Goal: Information Seeking & Learning: Learn about a topic

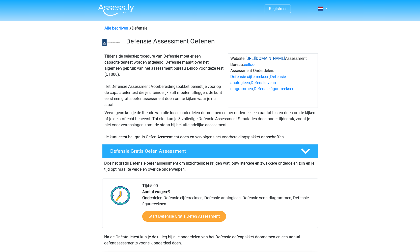
click at [274, 59] on link "https://www.defensie.nl/" at bounding box center [266, 58] width 40 height 5
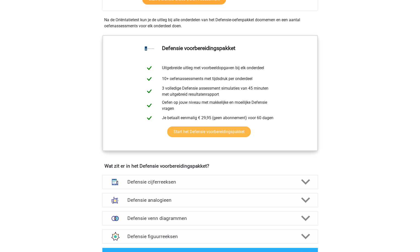
scroll to position [221, 0]
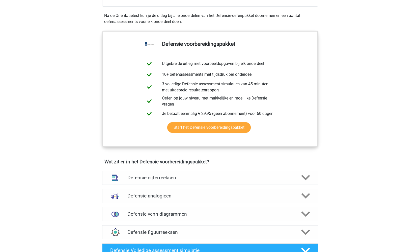
click at [166, 185] on div "Defensie cijferreeksen Er zijn grofweg zes verschillende soorten patronen te he…" at bounding box center [210, 178] width 236 height 18
click at [173, 175] on h4 "Defensie cijferreeksen" at bounding box center [210, 178] width 165 height 6
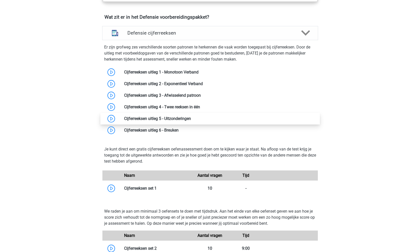
scroll to position [368, 0]
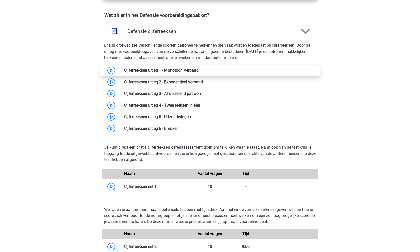
click at [199, 70] on link at bounding box center [199, 70] width 0 height 5
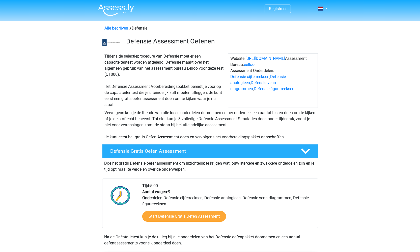
scroll to position [0, 0]
click at [126, 7] on img at bounding box center [116, 10] width 36 height 12
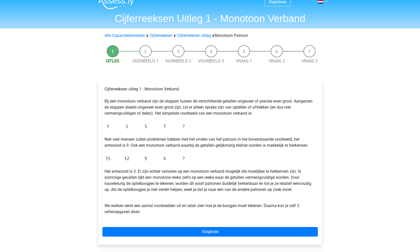
scroll to position [2, 0]
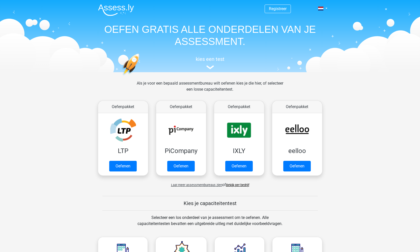
scroll to position [5, 0]
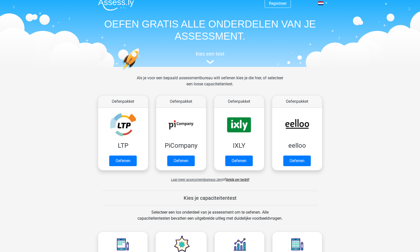
click at [237, 180] on link "Bekijk per bedrijf" at bounding box center [237, 180] width 23 height 4
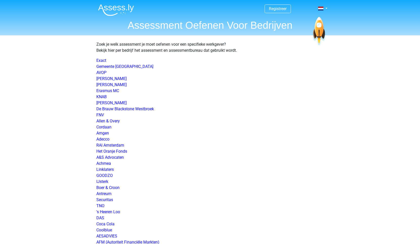
scroll to position [441, 0]
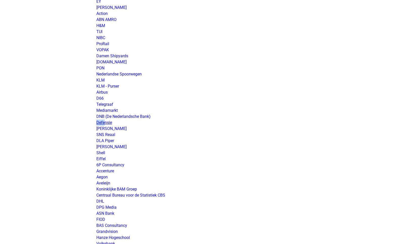
click at [106, 121] on link "Defensie" at bounding box center [104, 122] width 16 height 5
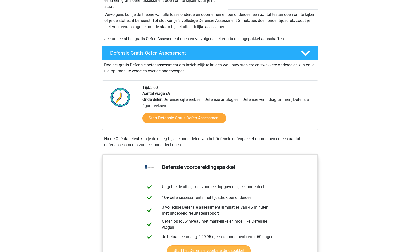
scroll to position [96, 0]
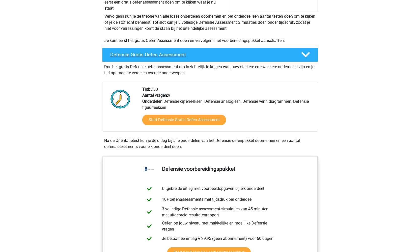
click at [173, 55] on h4 "Defensie Gratis Oefen Assessment" at bounding box center [201, 55] width 183 height 6
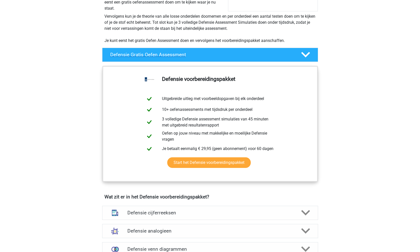
click at [202, 53] on h4 "Defensie Gratis Oefen Assessment" at bounding box center [201, 55] width 183 height 6
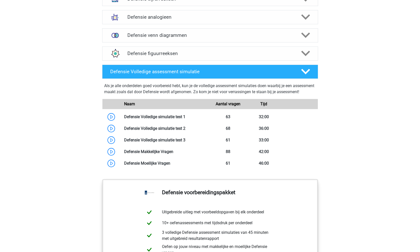
scroll to position [407, 0]
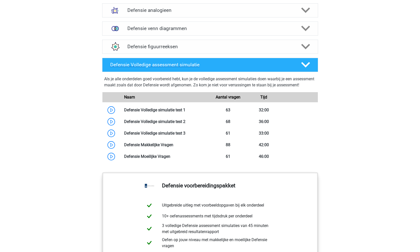
click at [221, 64] on h4 "Defensie Volledige assessment simulatie" at bounding box center [201, 65] width 183 height 6
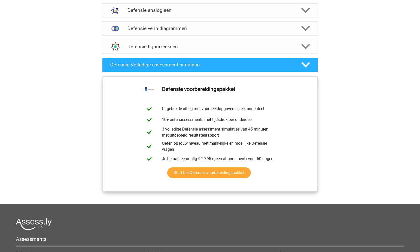
click at [234, 66] on h4 "Defensie Volledige assessment simulatie" at bounding box center [201, 65] width 183 height 6
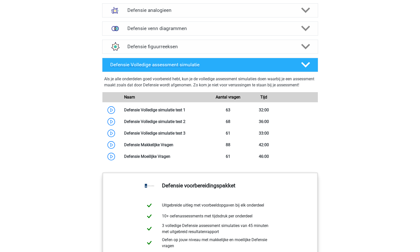
click at [234, 66] on h4 "Defensie Volledige assessment simulatie" at bounding box center [201, 65] width 183 height 6
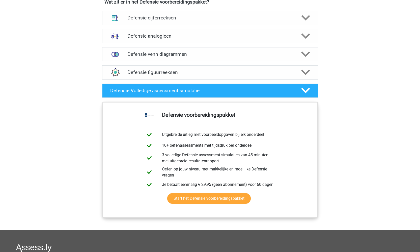
scroll to position [379, 0]
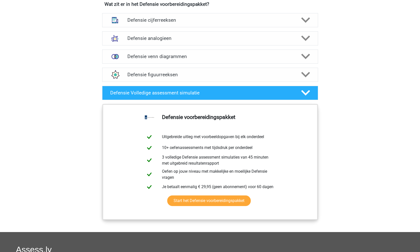
click at [236, 62] on div "Defensie venn diagrammen Er zijn verschillende soorten patronen te herkennen di…" at bounding box center [210, 56] width 236 height 18
click at [236, 71] on div "Defensie figuurreeksen" at bounding box center [210, 75] width 216 height 14
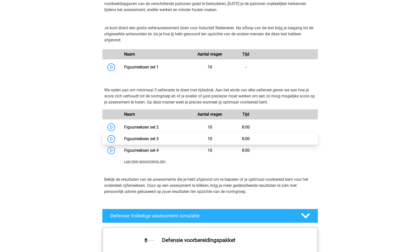
scroll to position [428, 0]
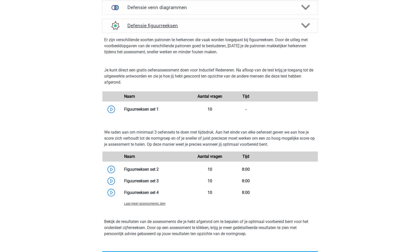
click at [268, 27] on h4 "Defensie figuurreeksen" at bounding box center [210, 26] width 165 height 6
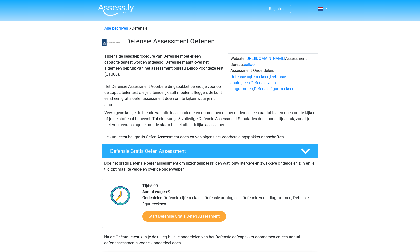
scroll to position [0, 0]
drag, startPoint x: 133, startPoint y: 79, endPoint x: 101, endPoint y: 72, distance: 32.6
click at [101, 72] on div "Tijdens de selectieprocedure van Defensie moet er een capaciteitentest worden a…" at bounding box center [210, 79] width 240 height 57
click at [118, 29] on link "Alle bedrijven" at bounding box center [117, 28] width 24 height 5
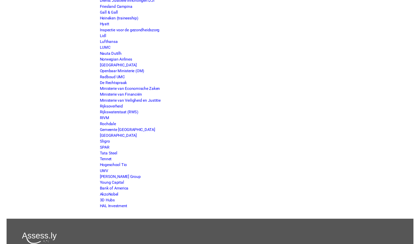
scroll to position [433, 0]
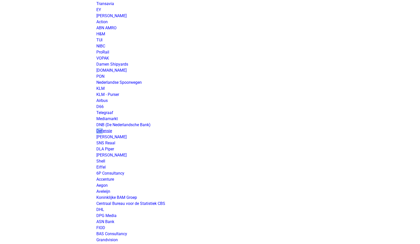
click at [106, 130] on link "Defensie" at bounding box center [104, 131] width 16 height 5
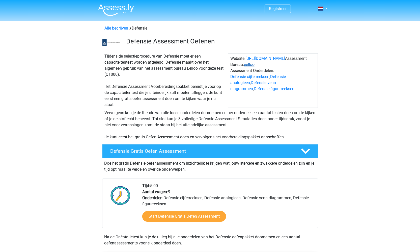
click at [249, 63] on link "eelloo" at bounding box center [249, 64] width 11 height 5
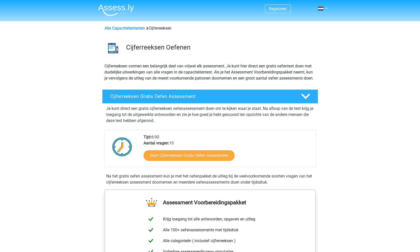
click at [119, 8] on img at bounding box center [116, 10] width 36 height 12
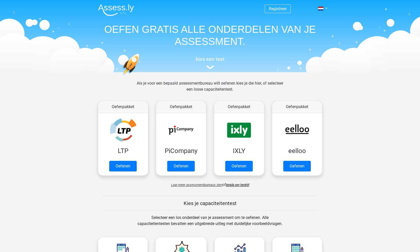
click at [233, 185] on link "Bekijk per bedrijf" at bounding box center [237, 185] width 23 height 4
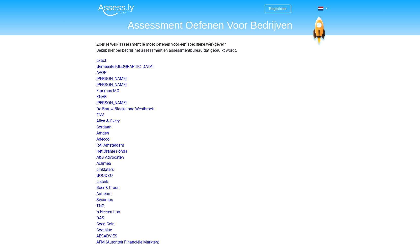
scroll to position [441, 0]
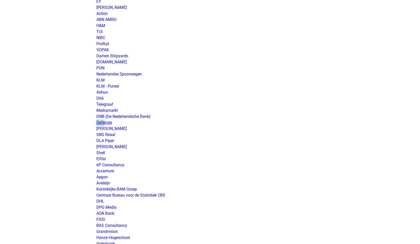
click at [106, 122] on link "Defensie" at bounding box center [104, 122] width 16 height 5
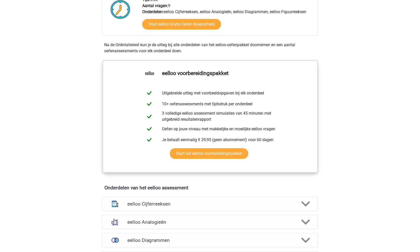
scroll to position [46, 0]
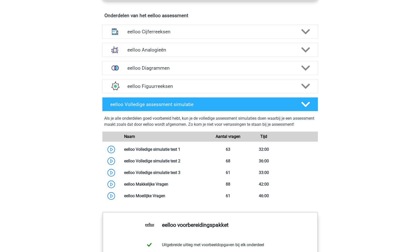
scroll to position [311, 0]
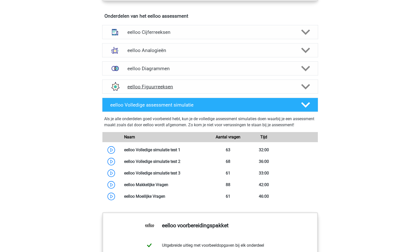
click at [185, 87] on h4 "eelloo Figuurreeksen" at bounding box center [210, 87] width 165 height 6
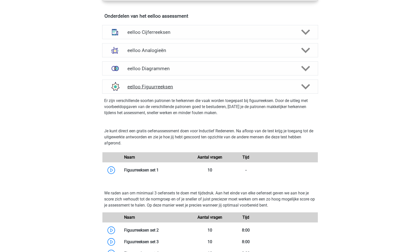
click at [185, 87] on h4 "eelloo Figuurreeksen" at bounding box center [210, 87] width 165 height 6
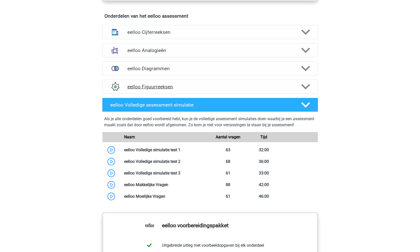
click at [185, 87] on h4 "eelloo Figuurreeksen" at bounding box center [210, 87] width 165 height 6
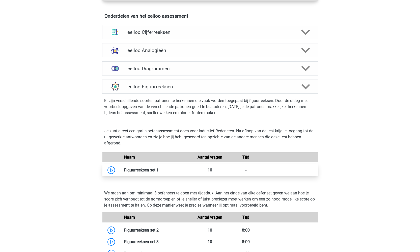
click at [159, 172] on link at bounding box center [159, 170] width 0 height 5
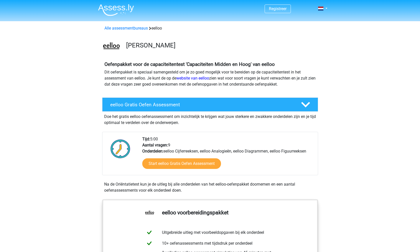
scroll to position [0, 0]
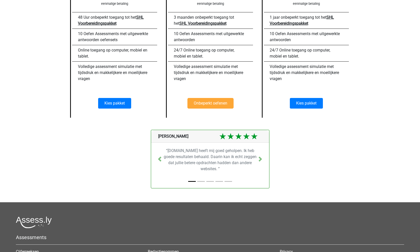
scroll to position [132, 0]
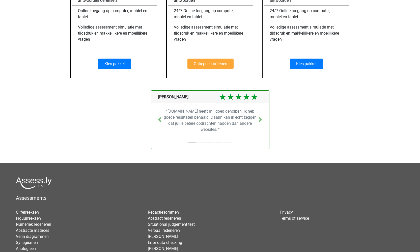
click at [237, 96] on icon at bounding box center [239, 97] width 7 height 6
click at [181, 94] on span "[PERSON_NAME]" at bounding box center [172, 96] width 32 height 5
click at [257, 111] on link "Next" at bounding box center [261, 119] width 18 height 59
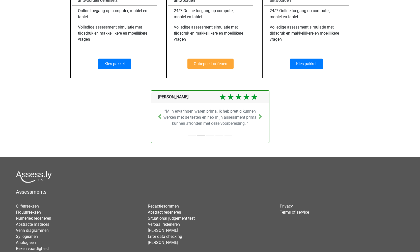
click at [203, 118] on p "“Mijn ervaringen waren prima. Ik heb prettig kunnen werken met de testen en heb…" at bounding box center [210, 117] width 94 height 18
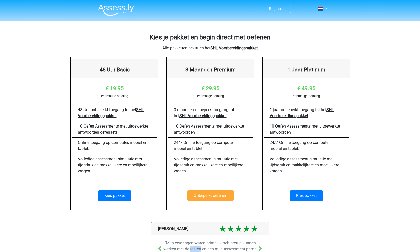
scroll to position [0, 0]
click at [112, 12] on img at bounding box center [116, 10] width 36 height 12
